Goal: Task Accomplishment & Management: Use online tool/utility

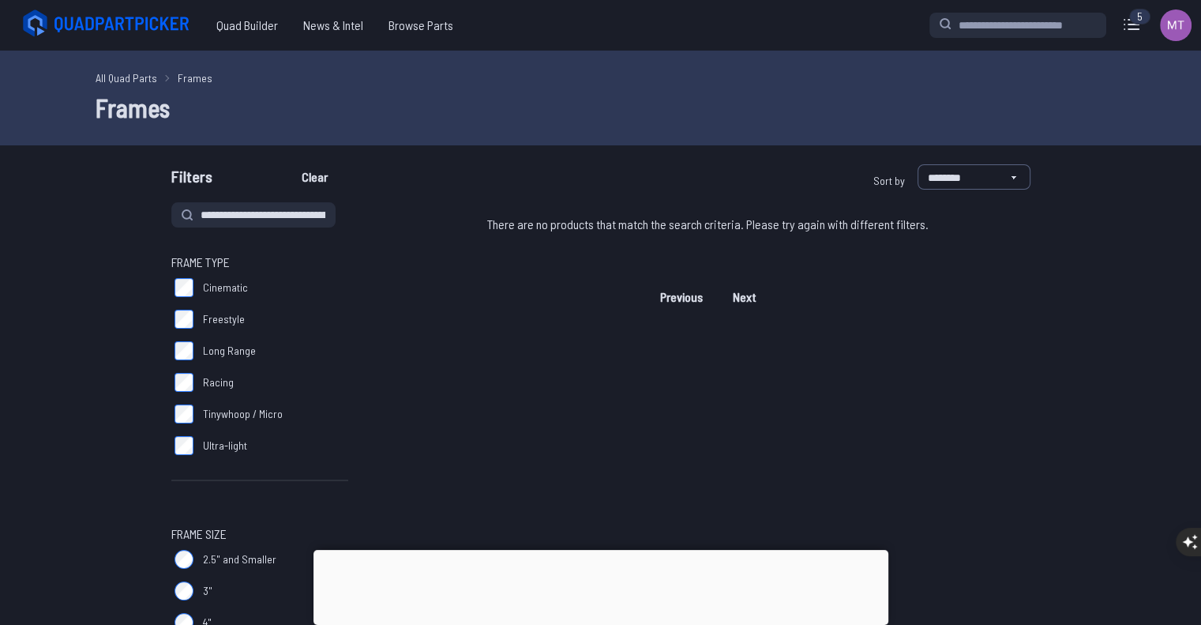
click at [1154, 24] on div "5 Current Build Edit Build LiPo / LiHV Batteries Gaoneng GNB 1500mAh 4S 15.2V 1…" at bounding box center [1062, 25] width 265 height 38
click at [1141, 24] on div "5" at bounding box center [1139, 17] width 21 height 16
click at [1139, 24] on div "5" at bounding box center [1139, 17] width 21 height 16
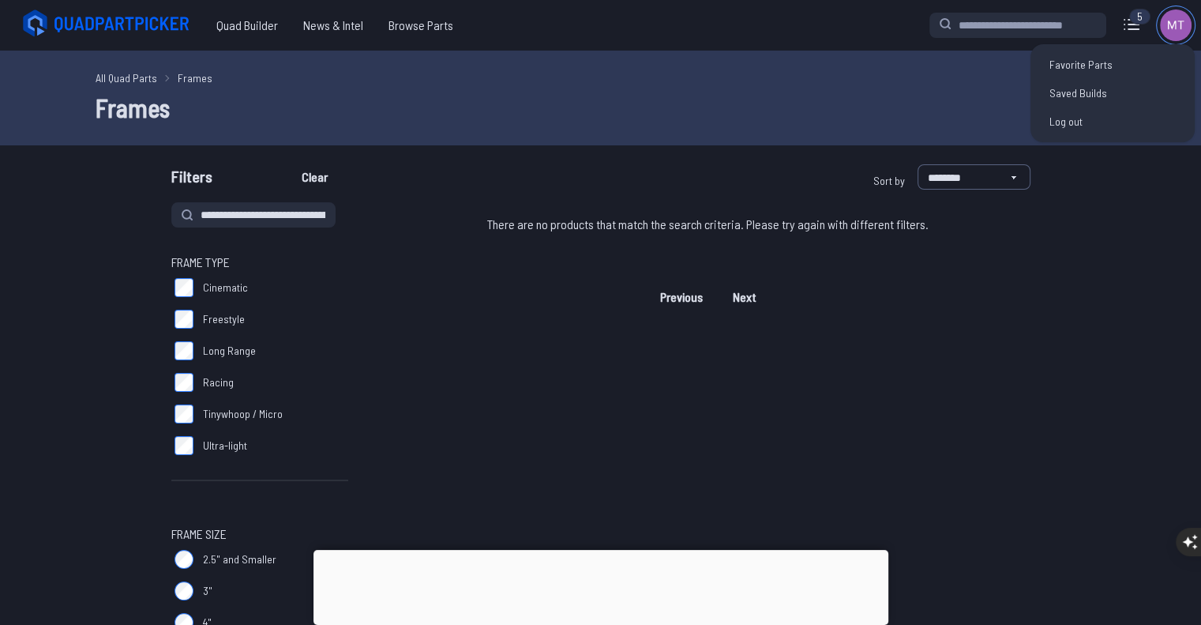
click at [1176, 28] on img at bounding box center [1176, 25] width 32 height 32
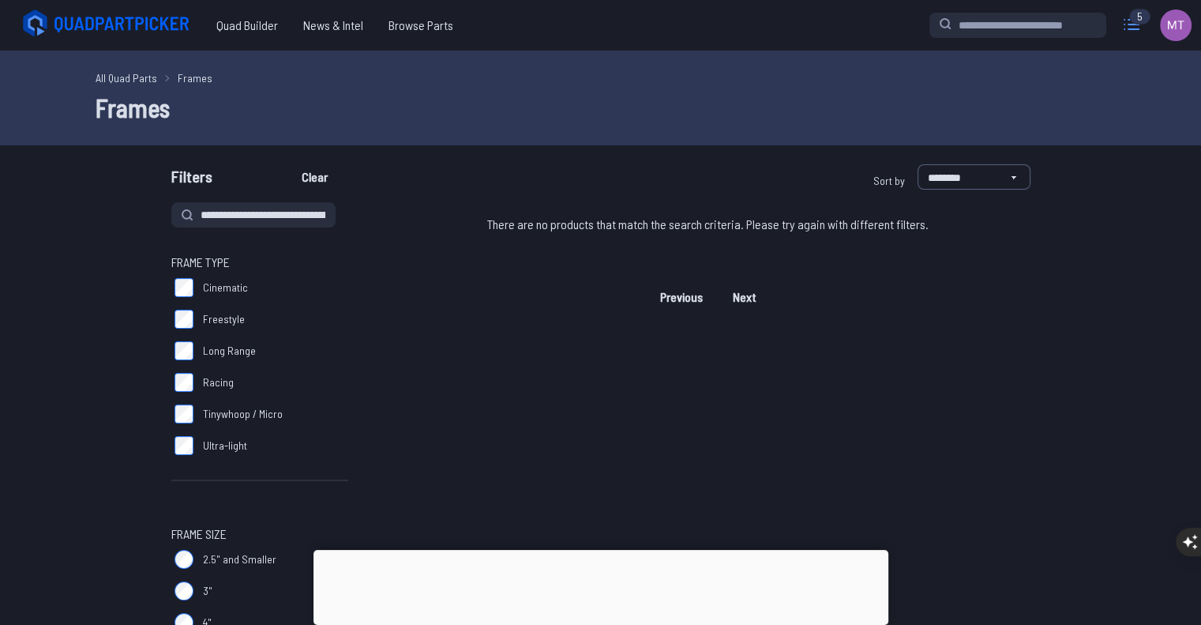
click at [1122, 23] on icon at bounding box center [1131, 24] width 25 height 25
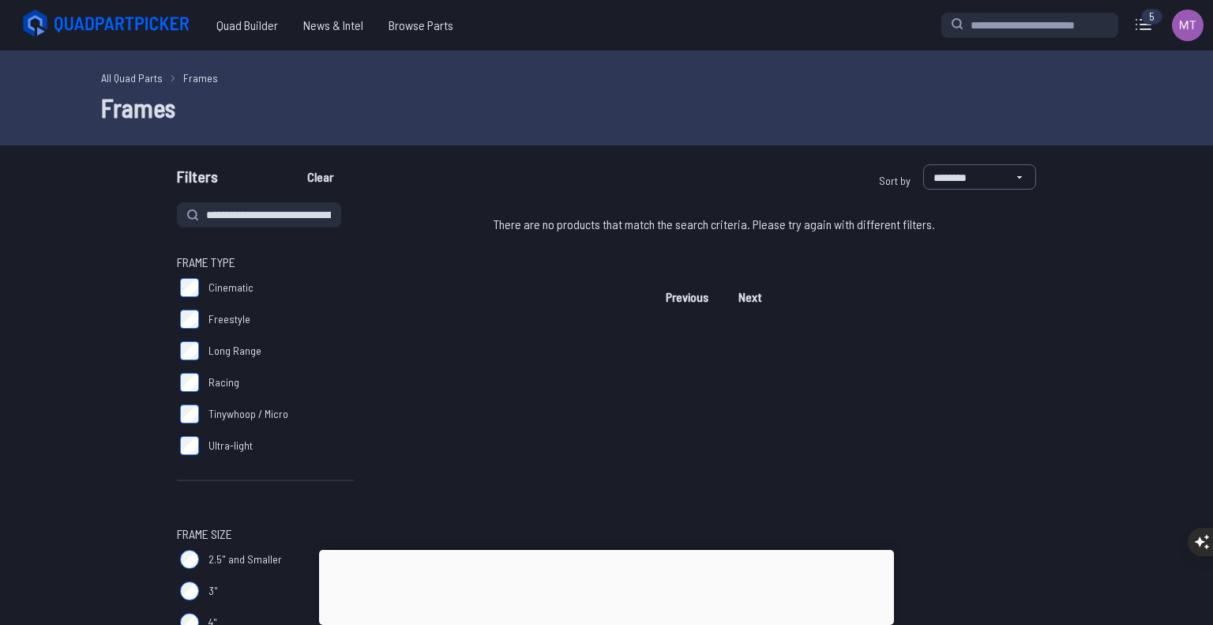
scroll to position [33, 0]
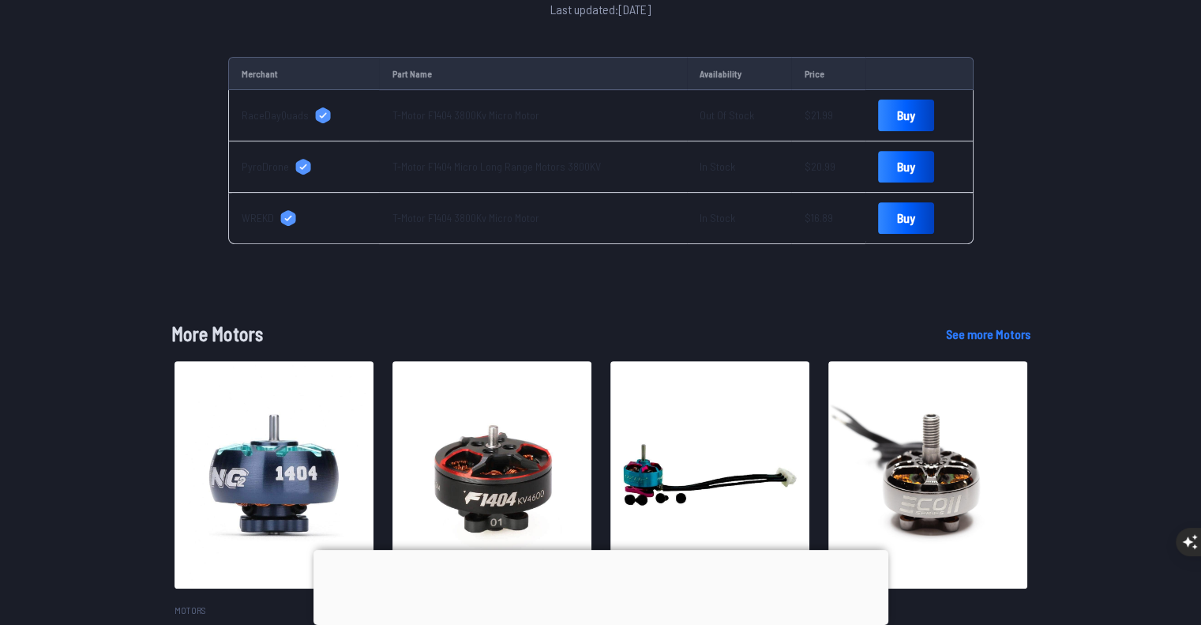
scroll to position [654, 0]
